Goal: Task Accomplishment & Management: Manage account settings

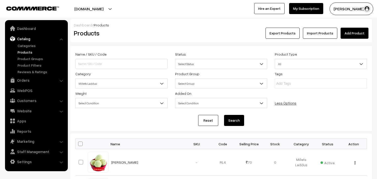
scroll to position [36, 0]
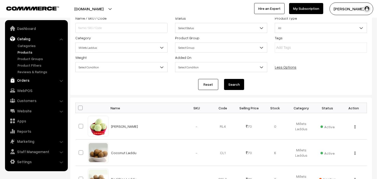
click at [24, 81] on link "Orders" at bounding box center [36, 80] width 60 height 9
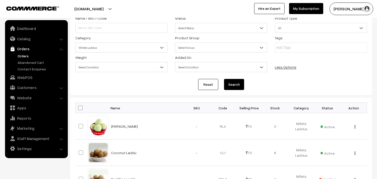
click at [26, 56] on link "Orders" at bounding box center [41, 55] width 50 height 5
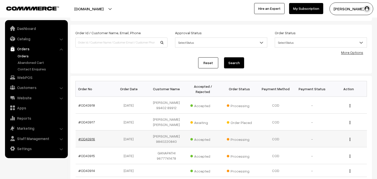
scroll to position [28, 0]
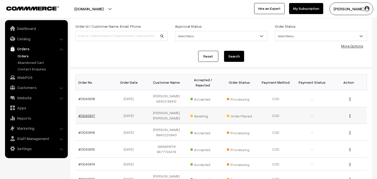
click at [85, 116] on link "#OD43917" at bounding box center [87, 115] width 17 height 4
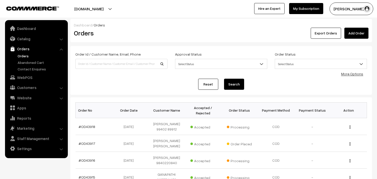
scroll to position [28, 0]
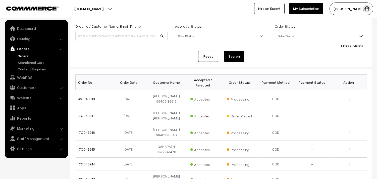
click at [20, 53] on link "Orders" at bounding box center [36, 48] width 60 height 9
click at [21, 55] on link "Orders" at bounding box center [41, 55] width 50 height 5
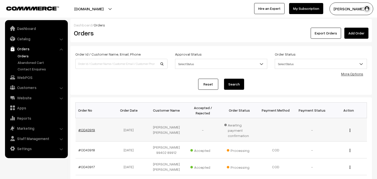
click at [92, 128] on link "#OD43919" at bounding box center [87, 130] width 17 height 4
click at [29, 56] on link "Orders" at bounding box center [41, 55] width 50 height 5
click at [24, 55] on link "Orders" at bounding box center [41, 55] width 50 height 5
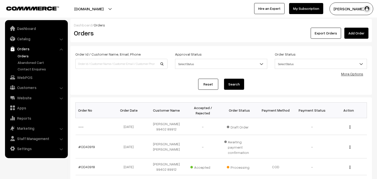
click at [356, 10] on button "[PERSON_NAME] s…" at bounding box center [352, 9] width 44 height 13
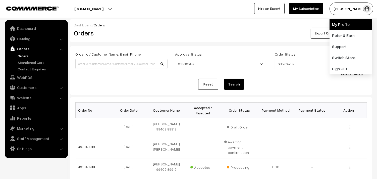
click at [350, 23] on link "My Profile" at bounding box center [351, 24] width 43 height 11
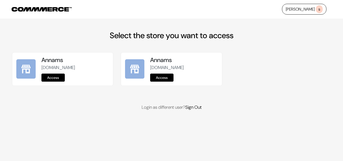
click at [52, 78] on link "Access" at bounding box center [52, 78] width 23 height 8
click at [59, 81] on link "Access" at bounding box center [52, 78] width 23 height 8
click at [55, 76] on link "Access" at bounding box center [52, 78] width 23 height 8
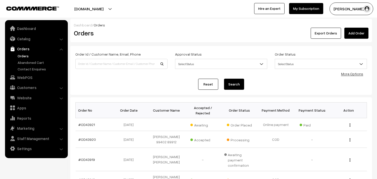
click at [25, 54] on link "Orders" at bounding box center [41, 55] width 50 height 5
click at [84, 60] on input at bounding box center [121, 64] width 92 height 10
type input "8939740524"
click at [224, 79] on button "Search" at bounding box center [234, 84] width 20 height 11
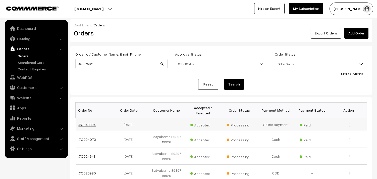
click at [89, 124] on link "#OD43894" at bounding box center [87, 124] width 17 height 4
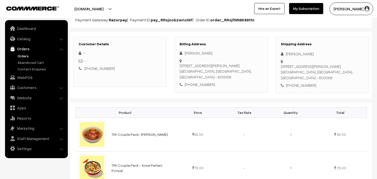
scroll to position [56, 0]
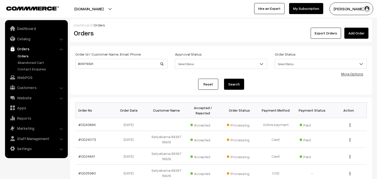
click at [21, 54] on link "Orders" at bounding box center [41, 55] width 50 height 5
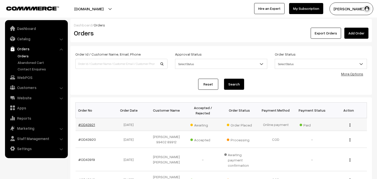
click at [87, 124] on link "#OD43921" at bounding box center [87, 124] width 17 height 4
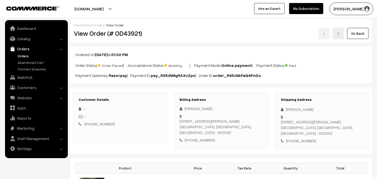
click at [345, 6] on button "[PERSON_NAME] s…" at bounding box center [352, 9] width 44 height 13
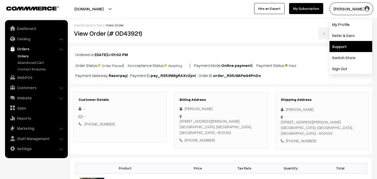
click at [345, 46] on link "Support" at bounding box center [351, 46] width 43 height 11
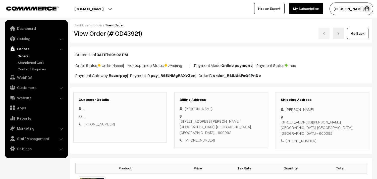
click at [313, 9] on link "My Subscription" at bounding box center [306, 8] width 34 height 11
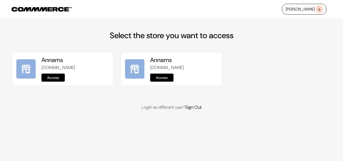
click at [50, 77] on link "Access" at bounding box center [52, 78] width 23 height 8
click at [57, 77] on link "Access" at bounding box center [52, 78] width 23 height 8
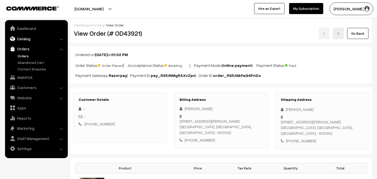
click at [23, 38] on link "Catalog" at bounding box center [36, 38] width 60 height 9
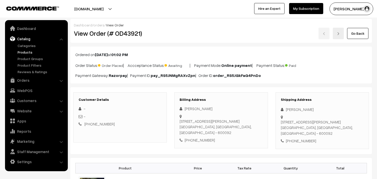
click at [23, 50] on link "Products" at bounding box center [41, 52] width 50 height 5
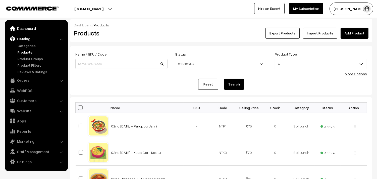
click at [24, 25] on link "Dashboard" at bounding box center [36, 28] width 60 height 9
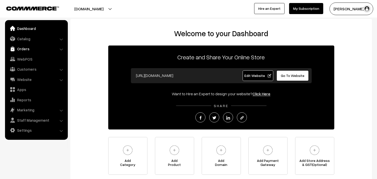
click at [22, 45] on link "Orders" at bounding box center [36, 48] width 60 height 9
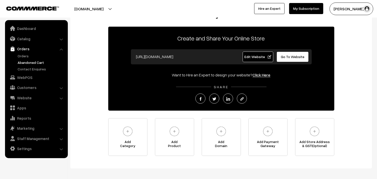
scroll to position [41, 0]
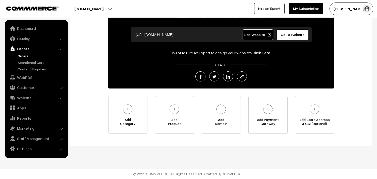
click at [28, 57] on link "Orders" at bounding box center [41, 55] width 50 height 5
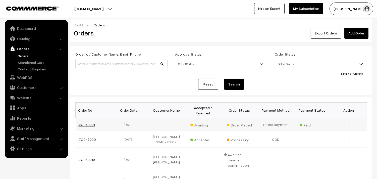
click at [92, 124] on link "#OD43921" at bounding box center [87, 124] width 17 height 4
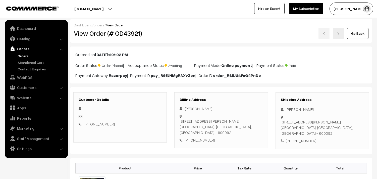
click at [361, 36] on link "Go Back" at bounding box center [358, 33] width 21 height 11
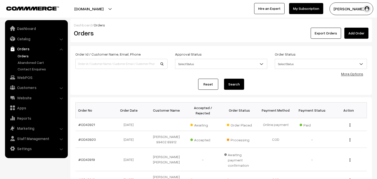
click at [25, 56] on link "Orders" at bounding box center [41, 55] width 50 height 5
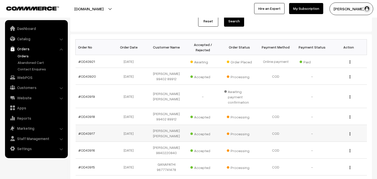
scroll to position [84, 0]
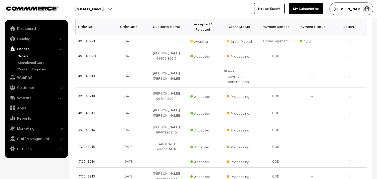
click at [23, 55] on link "Orders" at bounding box center [41, 55] width 50 height 5
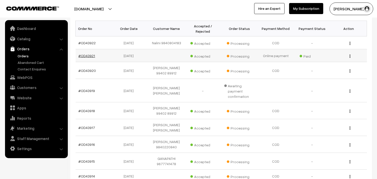
scroll to position [84, 0]
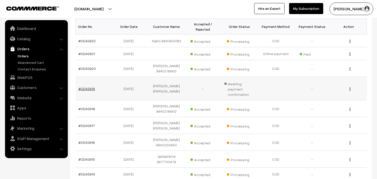
click at [84, 87] on link "#OD43919" at bounding box center [87, 89] width 17 height 4
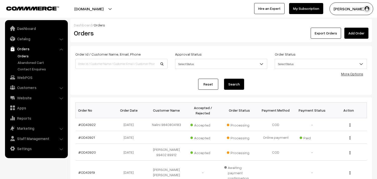
click at [20, 53] on link "Orders" at bounding box center [41, 55] width 50 height 5
